Goal: Task Accomplishment & Management: Use online tool/utility

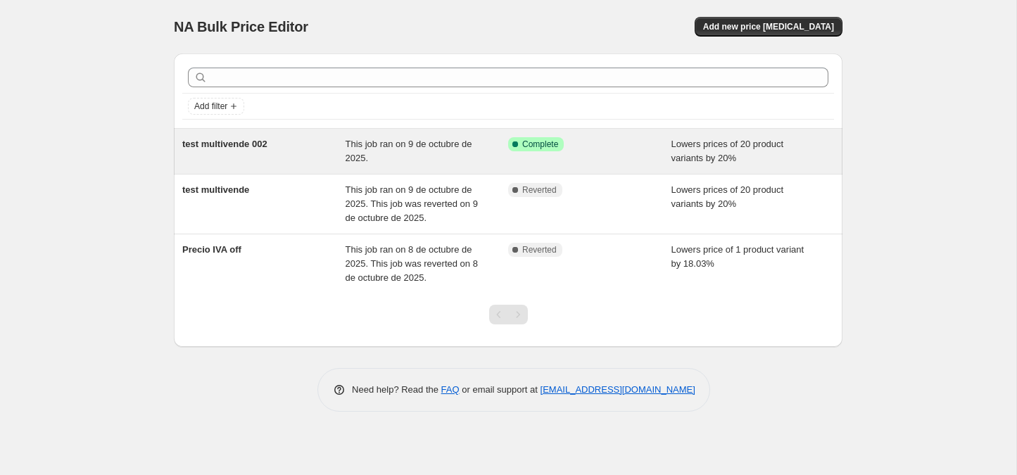
click at [293, 156] on div "test multivende 002" at bounding box center [263, 151] width 163 height 28
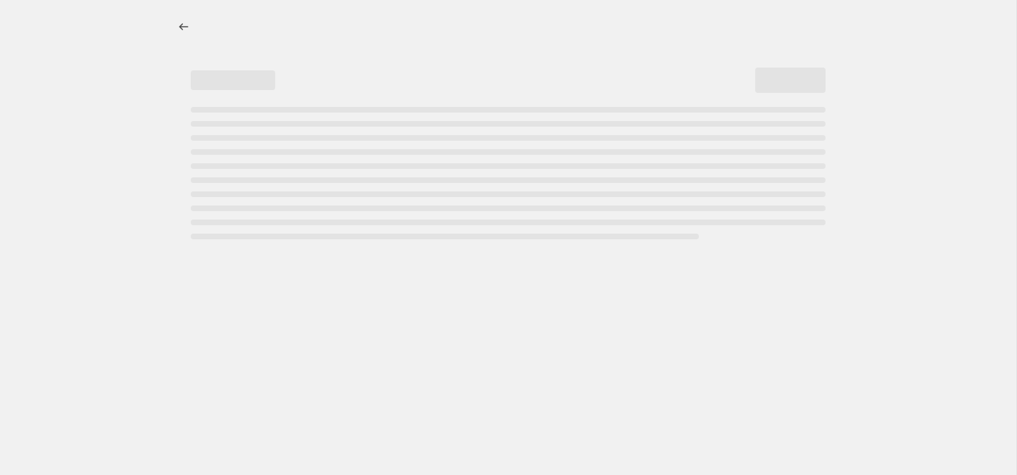
select select "percentage"
